Goal: Task Accomplishment & Management: Complete application form

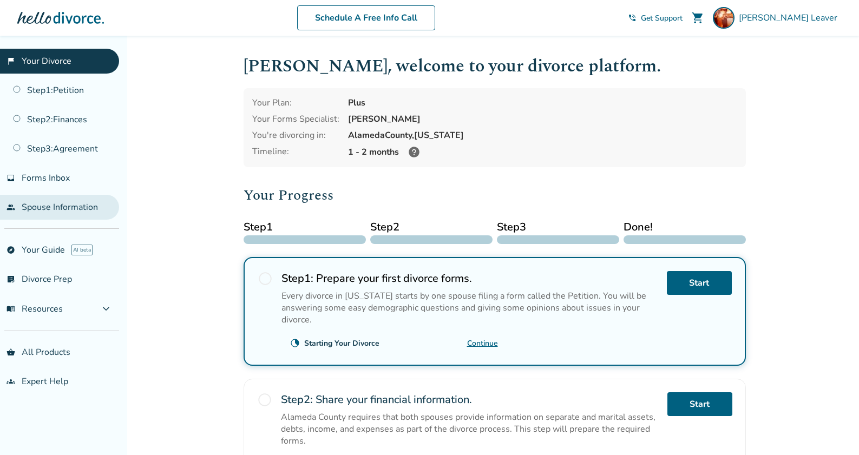
click at [59, 212] on link "people Spouse Information" at bounding box center [59, 207] width 119 height 25
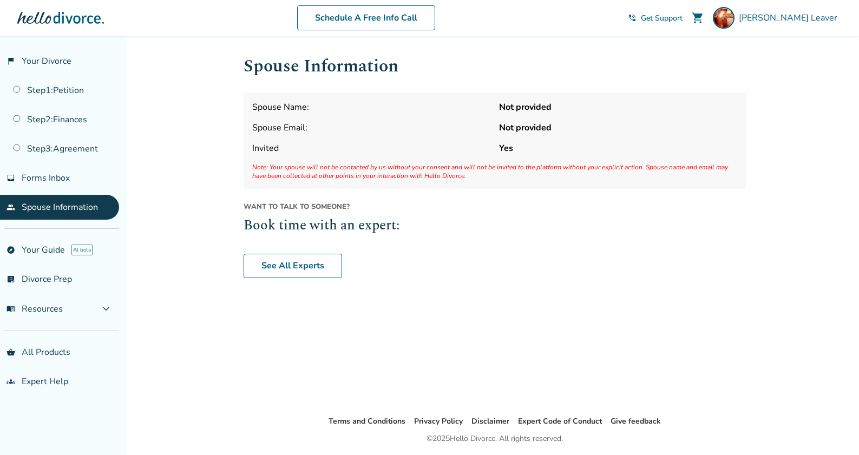
click at [482, 249] on div "Want to talk to someone? Book time with an expert: See All Experts" at bounding box center [495, 240] width 502 height 76
click at [23, 85] on link "Step 1 : Petition" at bounding box center [59, 90] width 119 height 25
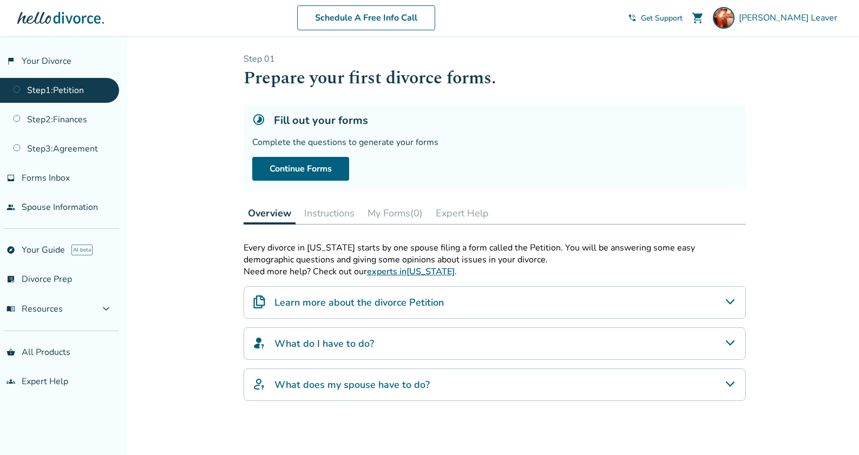
click at [752, 180] on div "Step 0 1 Prepare your first divorce forms. Fill out your forms Complete the que…" at bounding box center [495, 269] width 520 height 467
click at [339, 219] on button "Instructions" at bounding box center [329, 213] width 59 height 22
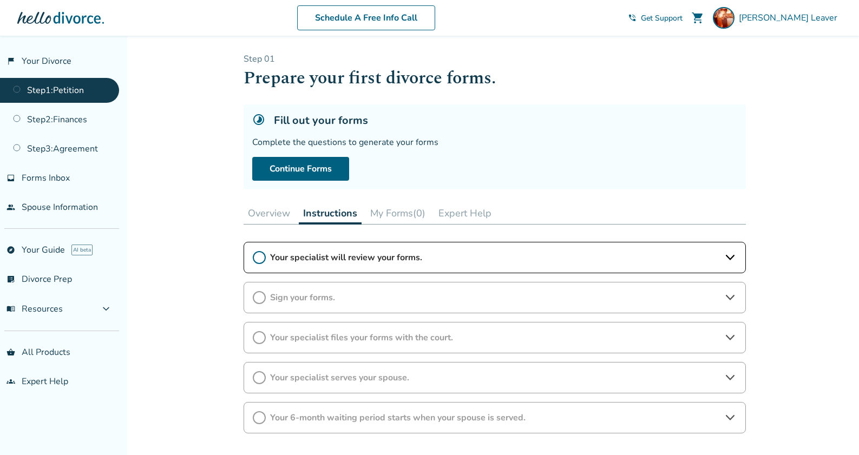
click at [410, 221] on button "My Forms (0)" at bounding box center [398, 213] width 64 height 22
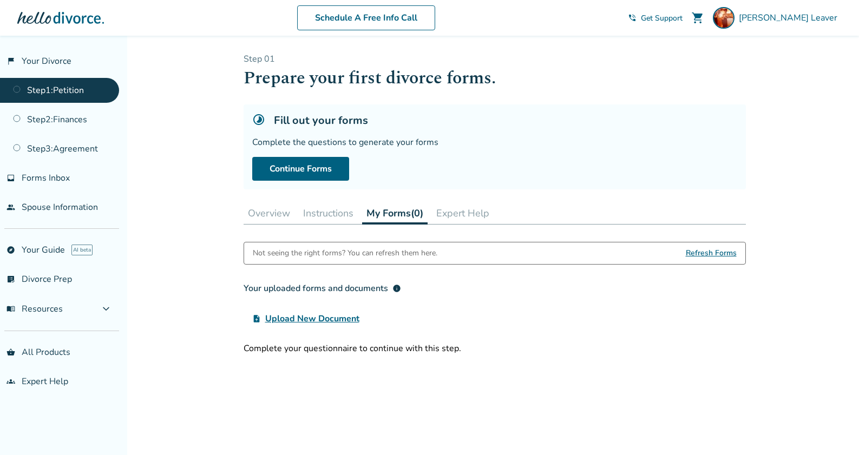
click at [474, 213] on button "Expert Help" at bounding box center [463, 213] width 62 height 22
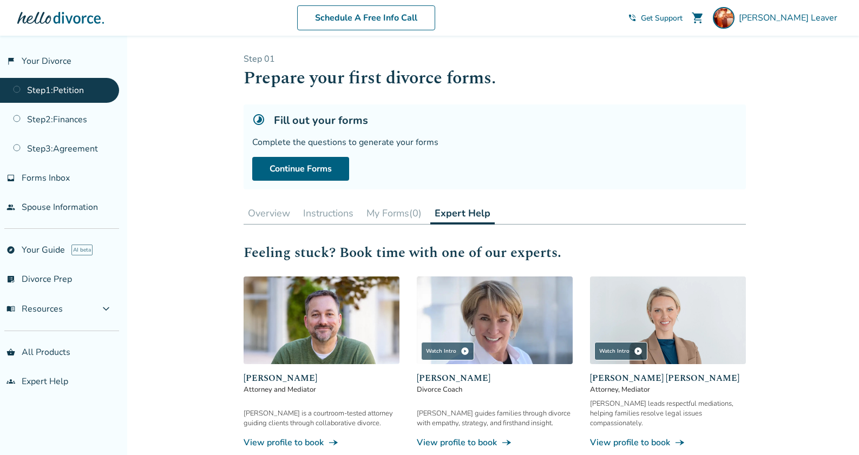
click at [275, 212] on button "Overview" at bounding box center [269, 213] width 51 height 22
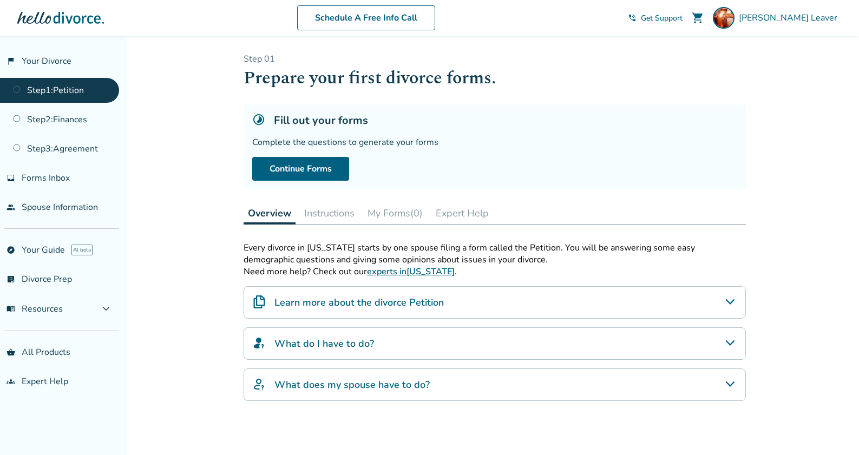
click at [544, 133] on div "Fill out your forms Complete the questions to generate your forms Continue Forms" at bounding box center [495, 146] width 502 height 85
